Goal: Task Accomplishment & Management: Complete application form

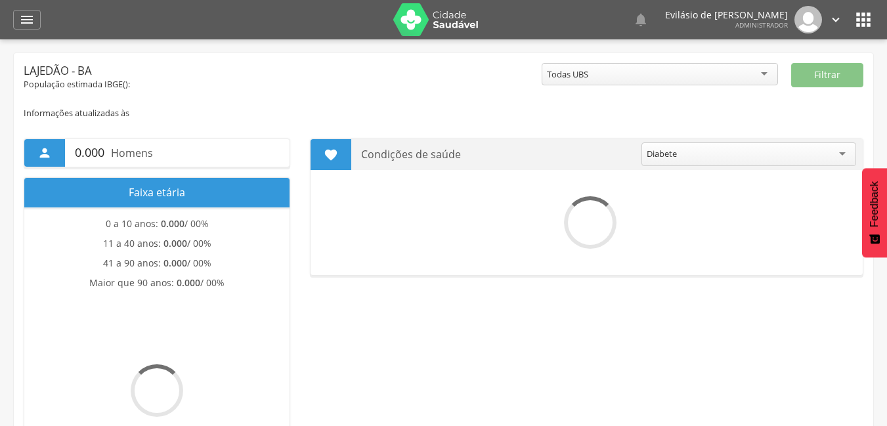
click at [30, 21] on icon "" at bounding box center [27, 20] width 16 height 16
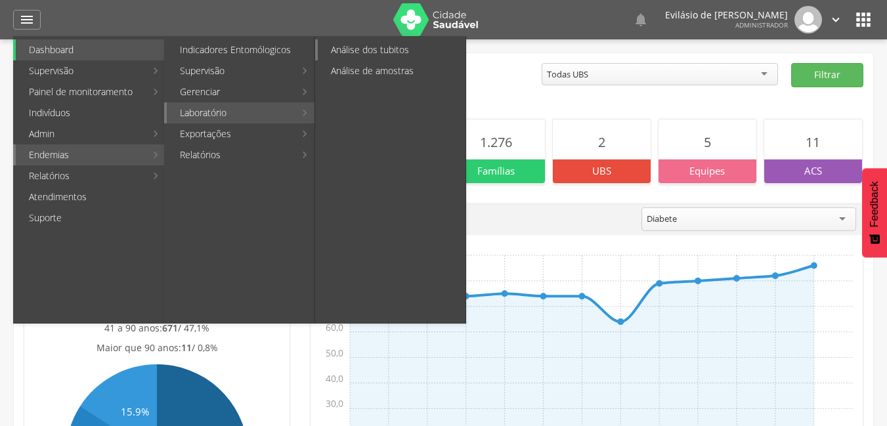
click at [366, 43] on link "Análise dos tubitos" at bounding box center [392, 49] width 148 height 21
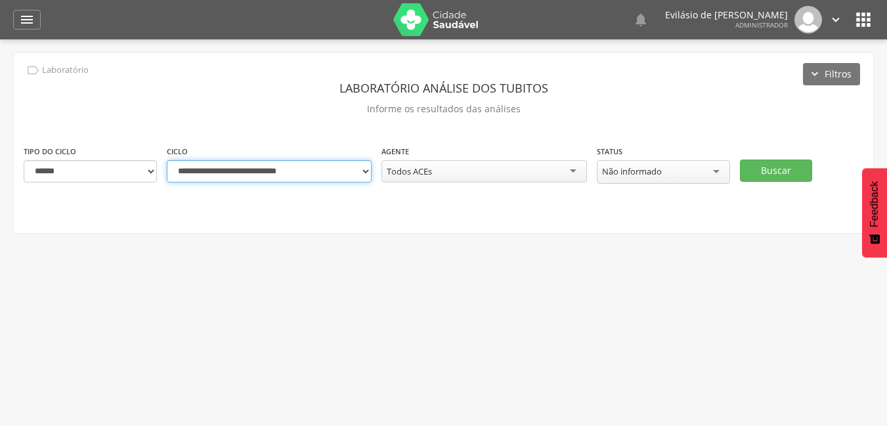
click at [363, 175] on select "**********" at bounding box center [269, 171] width 205 height 22
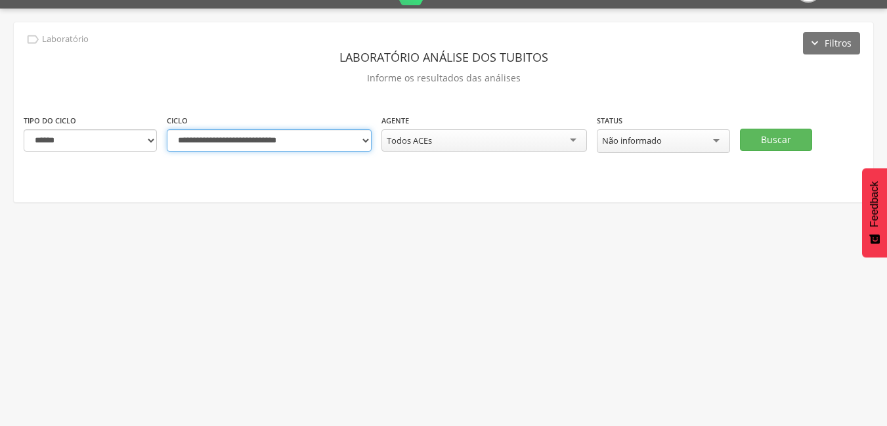
scroll to position [39, 0]
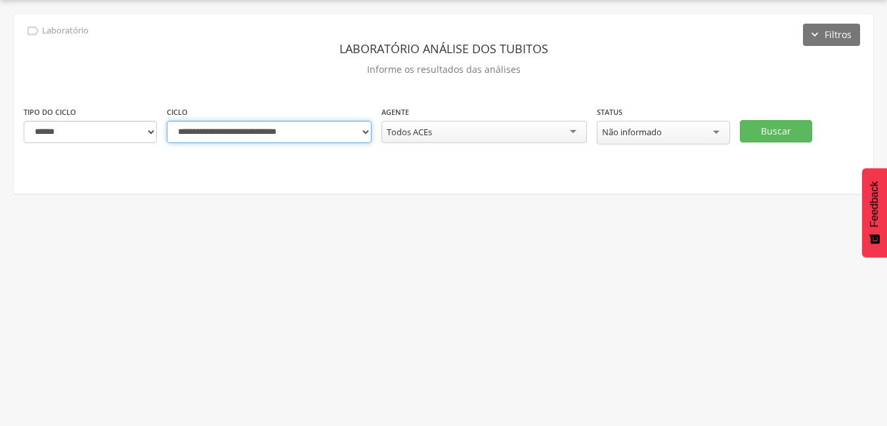
click at [360, 131] on select "**********" at bounding box center [269, 132] width 205 height 22
select select "**********"
click at [167, 121] on select "**********" at bounding box center [269, 132] width 205 height 22
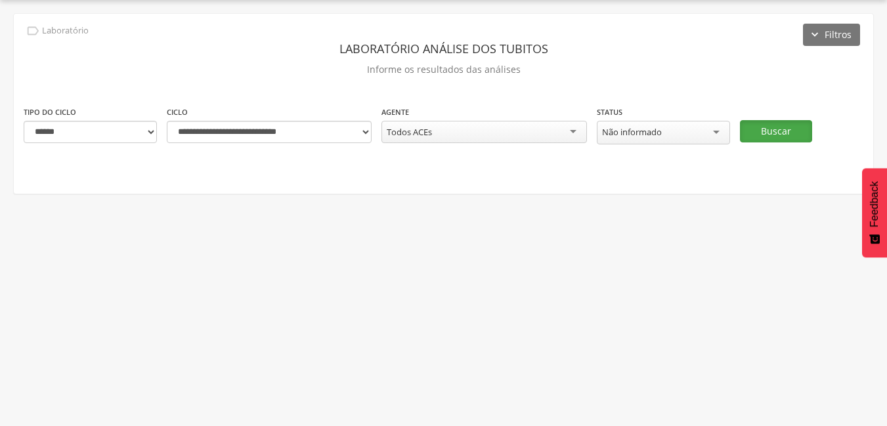
click at [773, 130] on button "Buscar" at bounding box center [776, 131] width 72 height 22
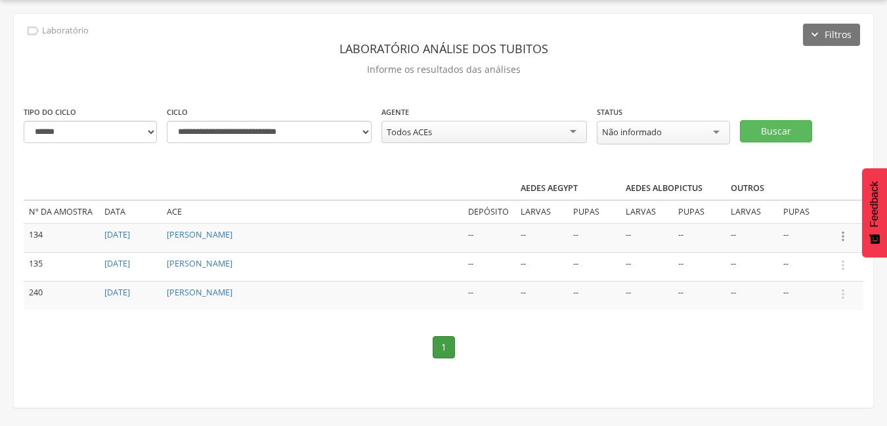
click at [843, 233] on icon "" at bounding box center [842, 236] width 14 height 14
click at [776, 215] on link "Informar resultado" at bounding box center [797, 214] width 104 height 16
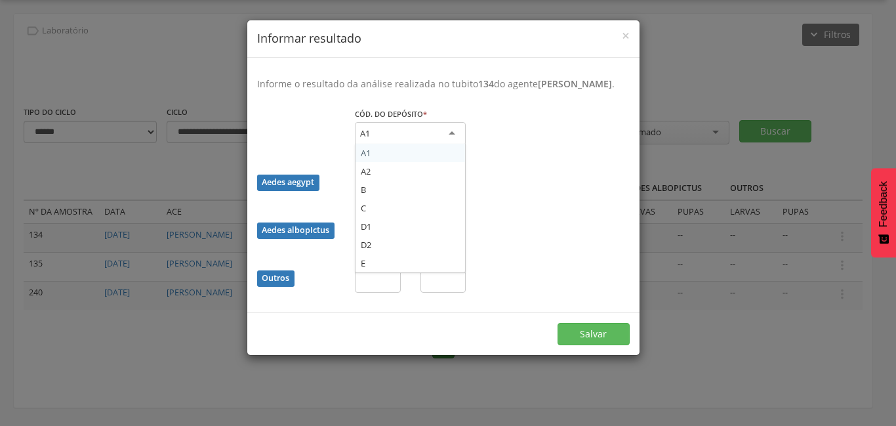
click at [451, 127] on div "A1" at bounding box center [410, 134] width 111 height 24
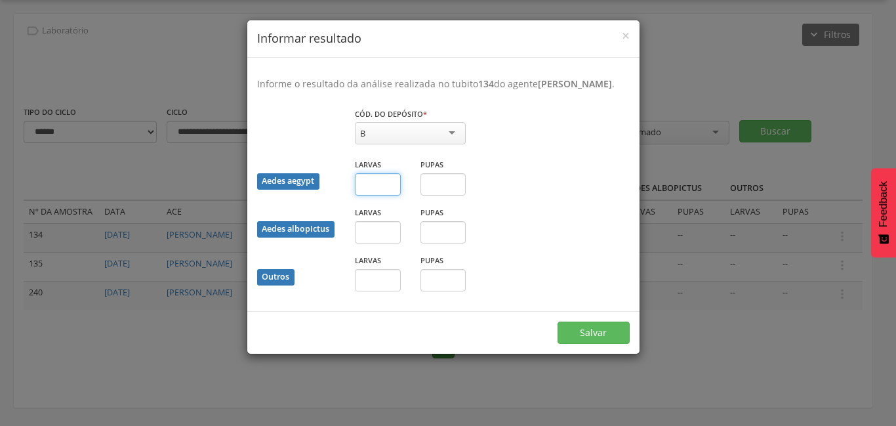
click at [371, 186] on input "text" at bounding box center [378, 184] width 46 height 22
type input "*"
click at [427, 181] on input "text" at bounding box center [444, 184] width 46 height 22
type input "*"
click at [394, 228] on input "text" at bounding box center [378, 232] width 46 height 22
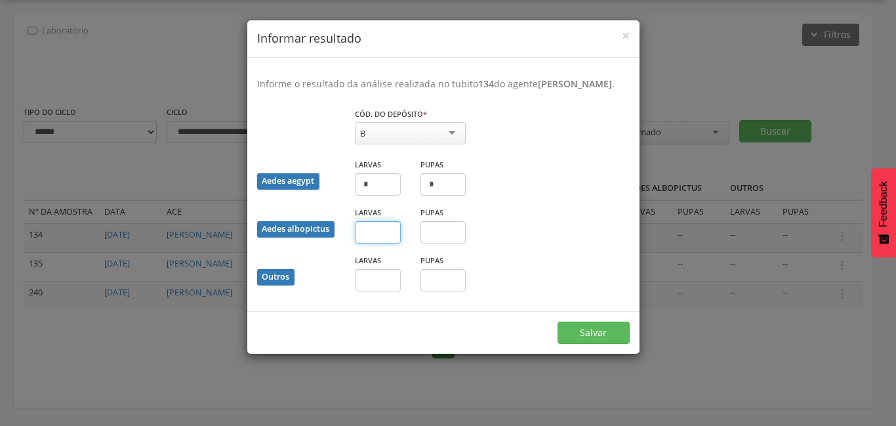
type input "*"
click at [437, 228] on input "text" at bounding box center [444, 232] width 46 height 22
type input "*"
click at [367, 275] on input "text" at bounding box center [378, 280] width 46 height 22
type input "*"
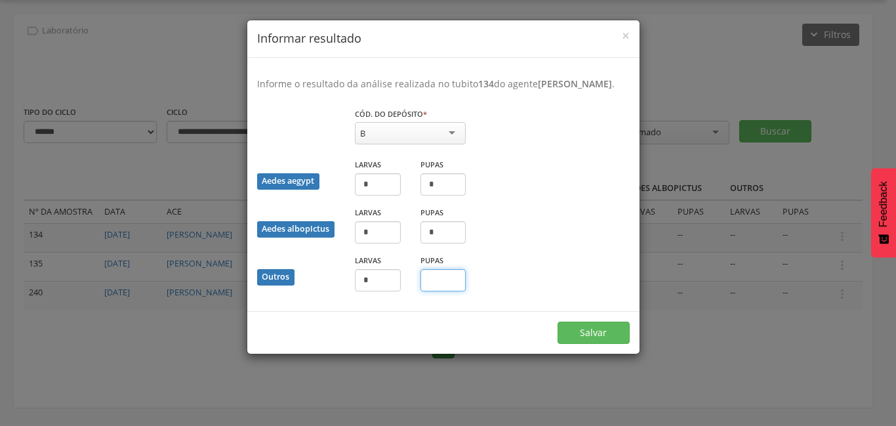
click at [439, 282] on input "text" at bounding box center [444, 280] width 46 height 22
type input "*"
click at [582, 325] on button "Salvar" at bounding box center [594, 333] width 72 height 22
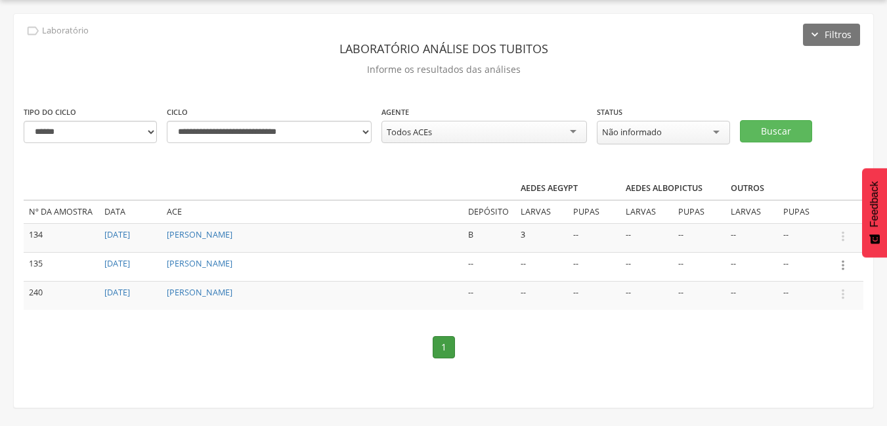
click at [841, 268] on icon "" at bounding box center [842, 265] width 14 height 14
click at [811, 243] on link "Informar resultado" at bounding box center [797, 243] width 104 height 16
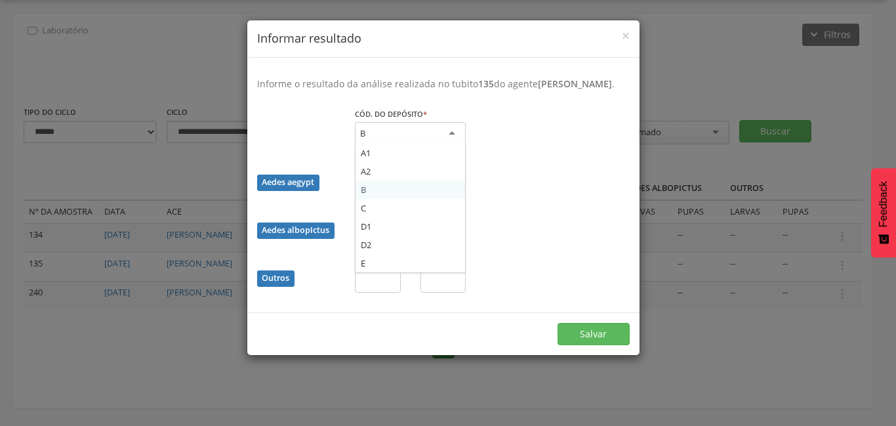
click at [452, 129] on div "B" at bounding box center [410, 134] width 111 height 24
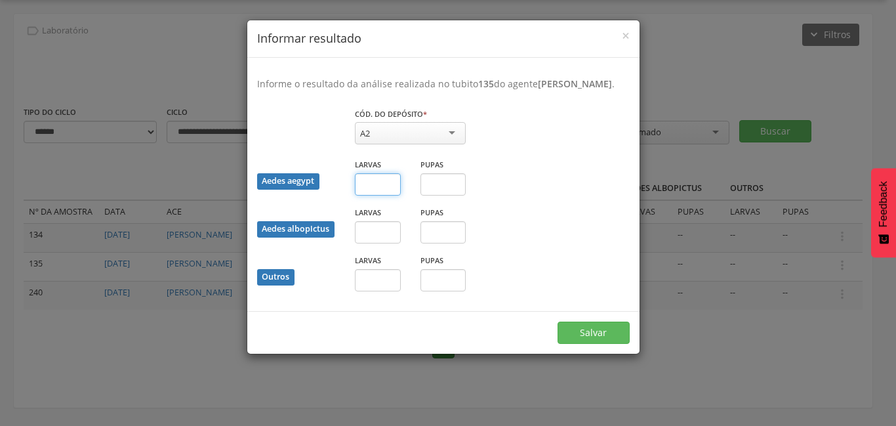
click at [381, 189] on input "text" at bounding box center [378, 184] width 46 height 22
type input "*"
click at [447, 186] on input "text" at bounding box center [444, 184] width 46 height 22
type input "*"
click at [360, 229] on input "text" at bounding box center [378, 232] width 46 height 22
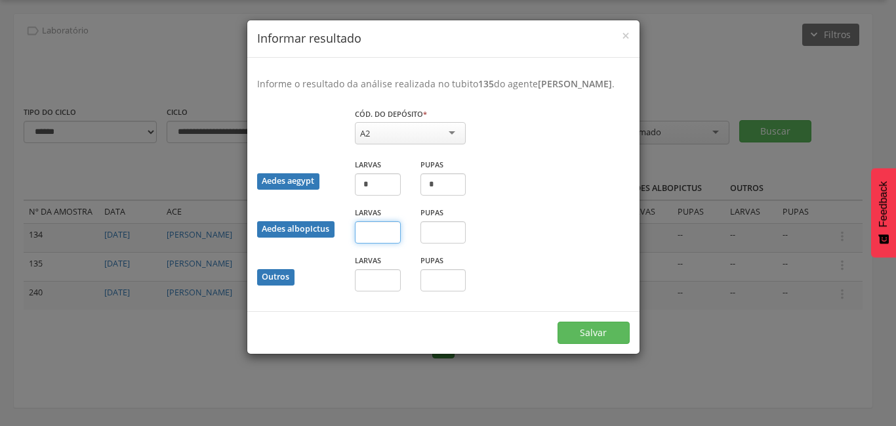
type input "*"
click at [450, 233] on input "text" at bounding box center [444, 232] width 46 height 22
type input "*"
click at [384, 278] on input "text" at bounding box center [378, 280] width 46 height 22
type input "*"
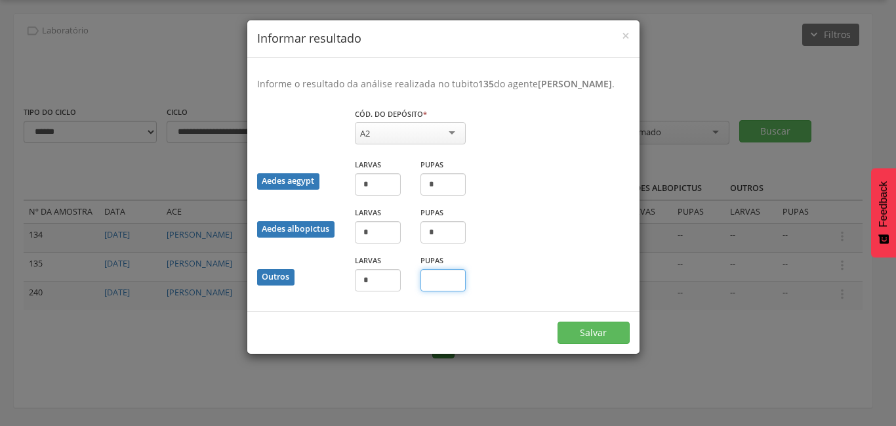
click at [430, 277] on input "text" at bounding box center [444, 280] width 46 height 22
type input "*"
click at [378, 281] on input "*" at bounding box center [378, 280] width 46 height 22
type input "*"
click at [439, 283] on input "*" at bounding box center [444, 280] width 46 height 22
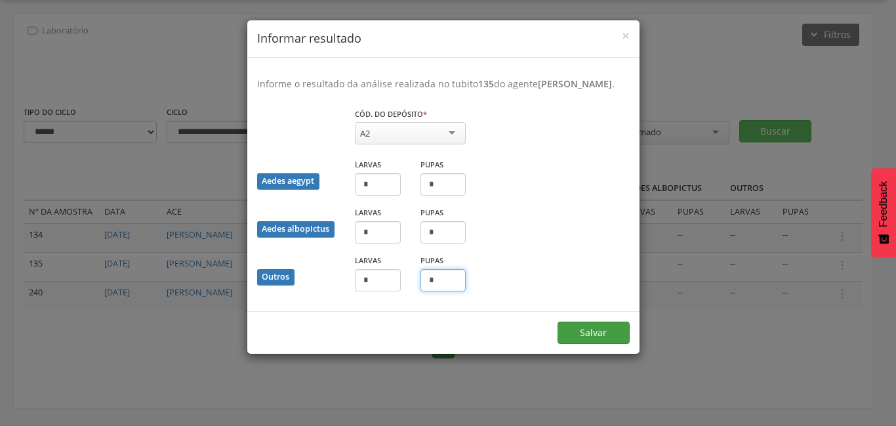
type input "*"
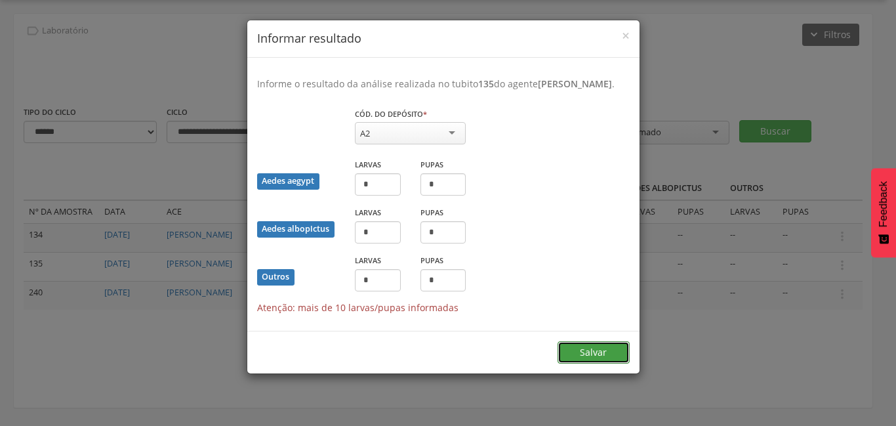
click at [595, 323] on form "Informe o resultado da análise realizada no tubito 135 do agente [PERSON_NAME] …" at bounding box center [443, 216] width 392 height 316
click at [372, 279] on input "*" at bounding box center [378, 280] width 46 height 22
type input "*"
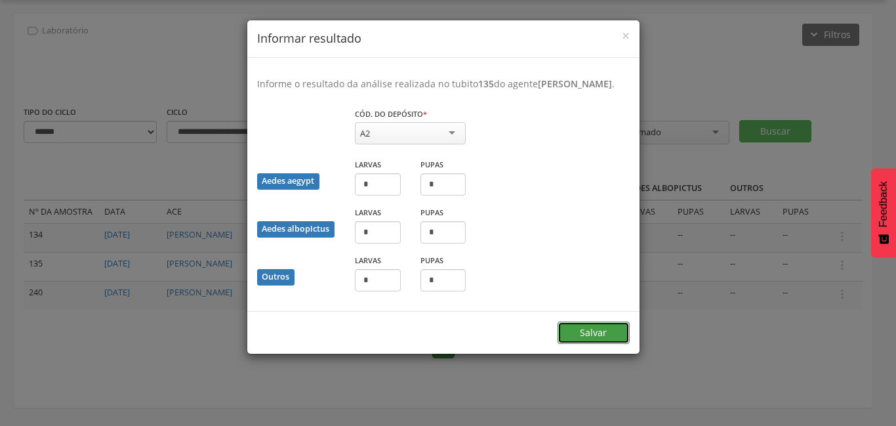
click at [602, 348] on div "Salvar" at bounding box center [443, 332] width 392 height 43
click at [596, 331] on button "Salvar" at bounding box center [594, 333] width 72 height 22
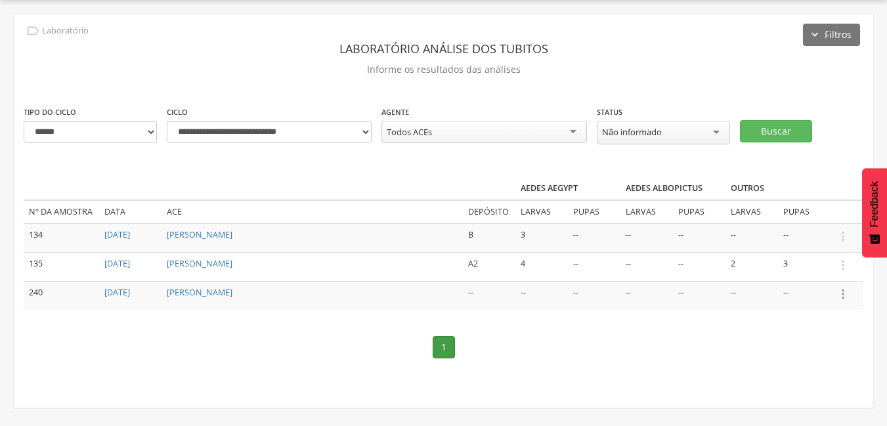
click at [843, 295] on icon "" at bounding box center [842, 294] width 14 height 14
click at [796, 268] on link "Informar resultado" at bounding box center [797, 272] width 104 height 16
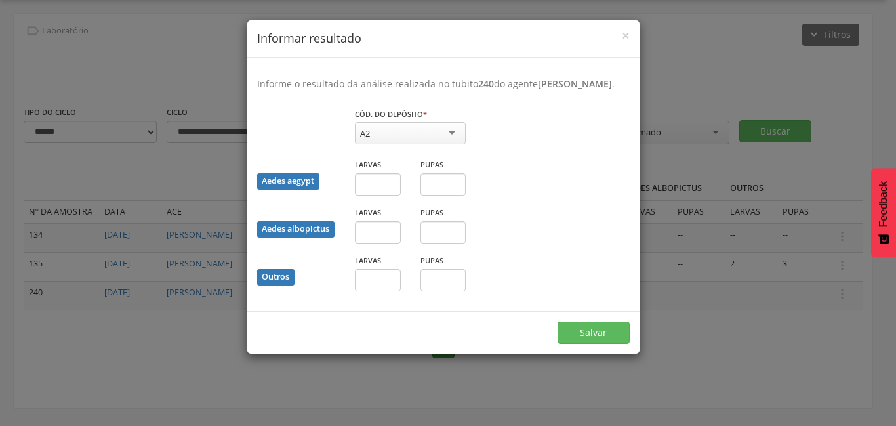
click at [764, 364] on div "× Informar resultado Informe o resultado da análise realizada no tubito 240 do …" at bounding box center [448, 213] width 896 height 426
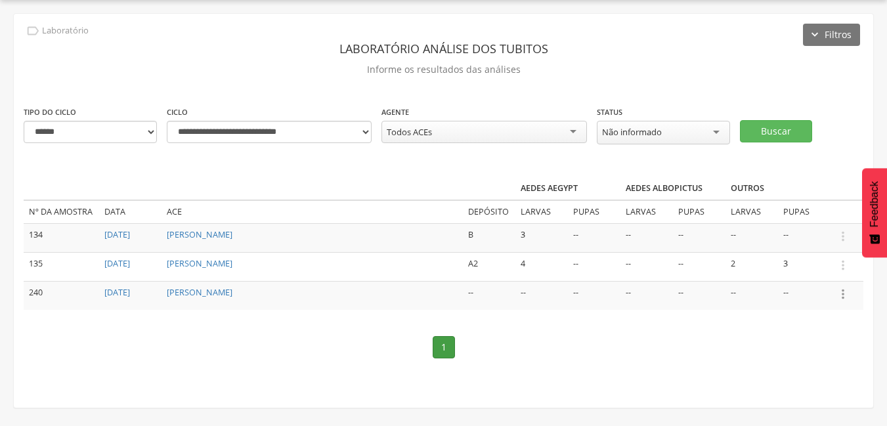
click at [843, 293] on icon "" at bounding box center [842, 294] width 14 height 14
click at [801, 272] on link "Informar resultado" at bounding box center [797, 272] width 104 height 16
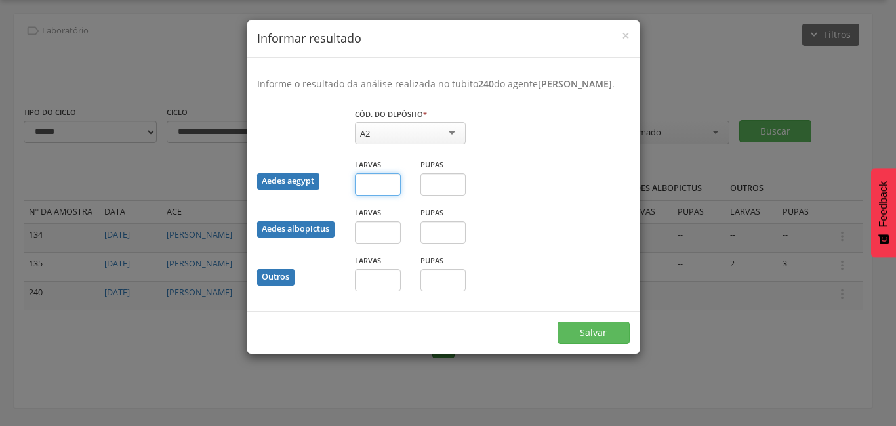
click at [384, 196] on input "text" at bounding box center [378, 184] width 46 height 22
type input "*"
click at [436, 196] on input "text" at bounding box center [444, 184] width 46 height 22
type input "*"
click at [390, 243] on input "text" at bounding box center [378, 232] width 46 height 22
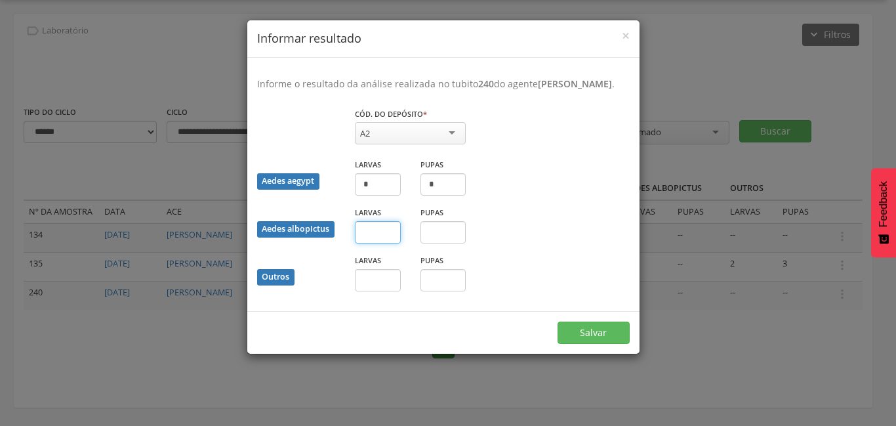
type input "*"
click at [448, 243] on input "text" at bounding box center [444, 232] width 46 height 22
type input "*"
click at [383, 291] on input "text" at bounding box center [378, 280] width 46 height 22
type input "*"
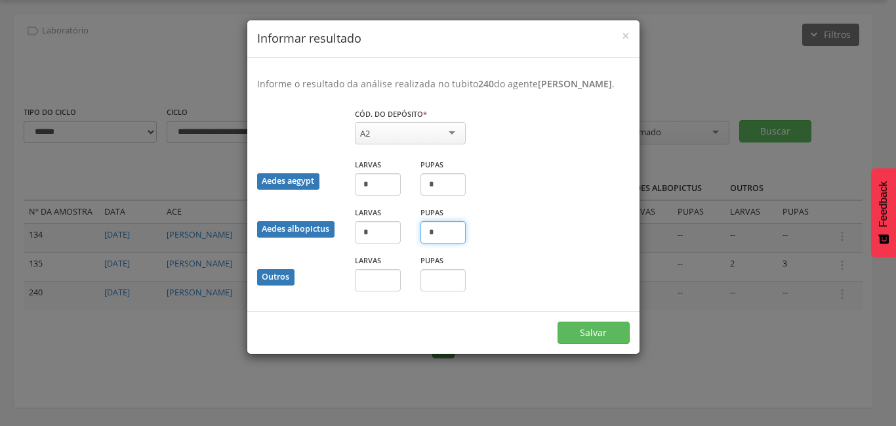
click at [432, 291] on input "text" at bounding box center [444, 280] width 46 height 22
type input "*"
click at [577, 340] on button "Salvar" at bounding box center [594, 333] width 72 height 22
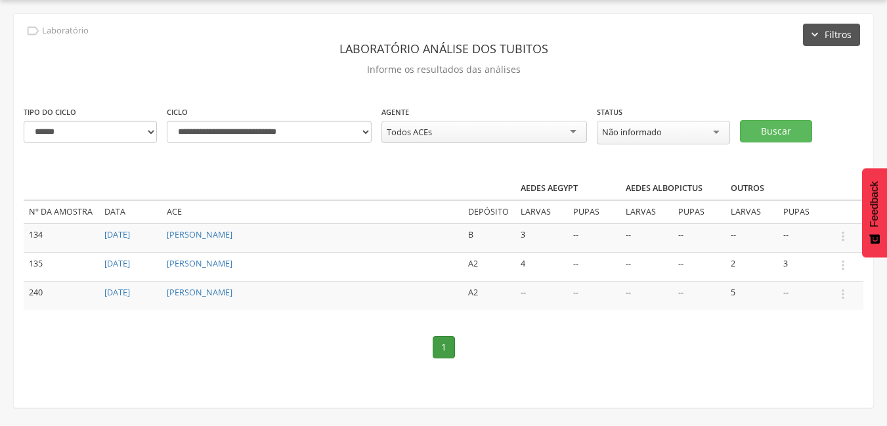
scroll to position [0, 0]
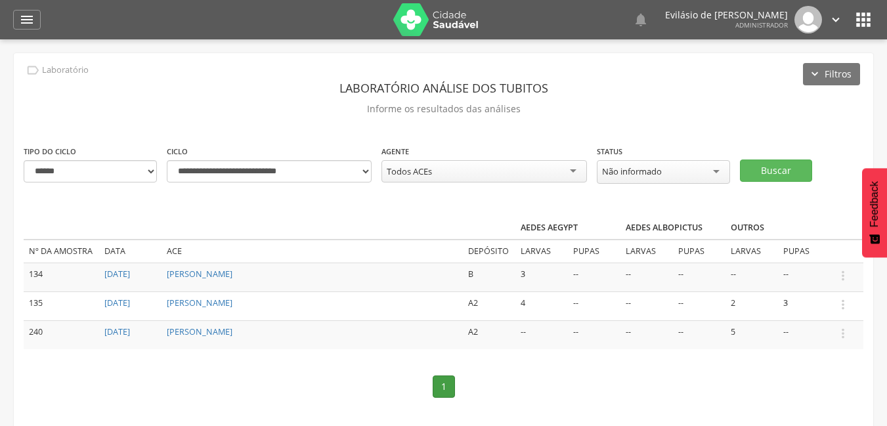
click at [833, 18] on icon "" at bounding box center [835, 19] width 14 height 14
click at [767, 77] on link "Sair" at bounding box center [790, 76] width 104 height 16
